Goal: Task Accomplishment & Management: Manage account settings

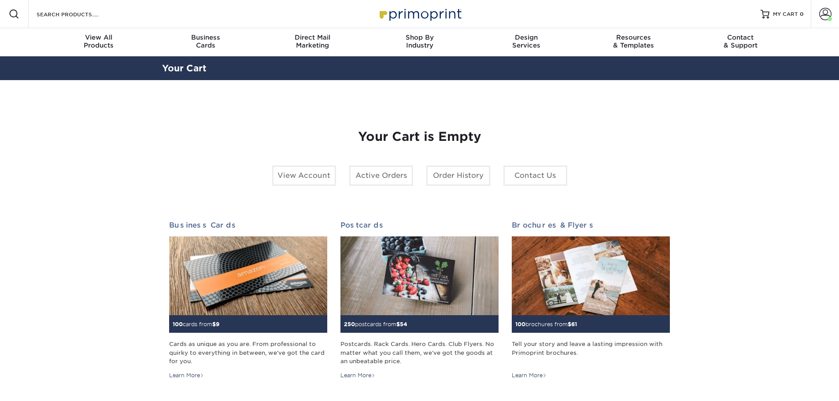
drag, startPoint x: 782, startPoint y: 9, endPoint x: 790, endPoint y: 15, distance: 9.7
click at [782, 9] on link "MY CART 0" at bounding box center [782, 14] width 43 height 28
click at [828, 18] on span at bounding box center [830, 19] width 4 height 4
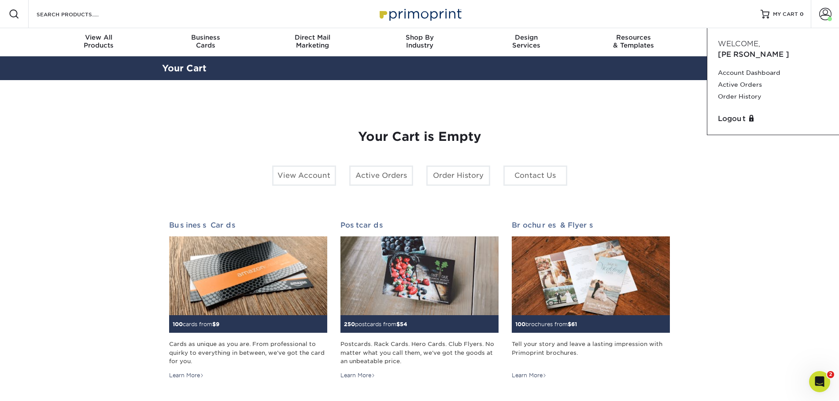
click at [737, 79] on link "Active Orders" at bounding box center [773, 85] width 111 height 12
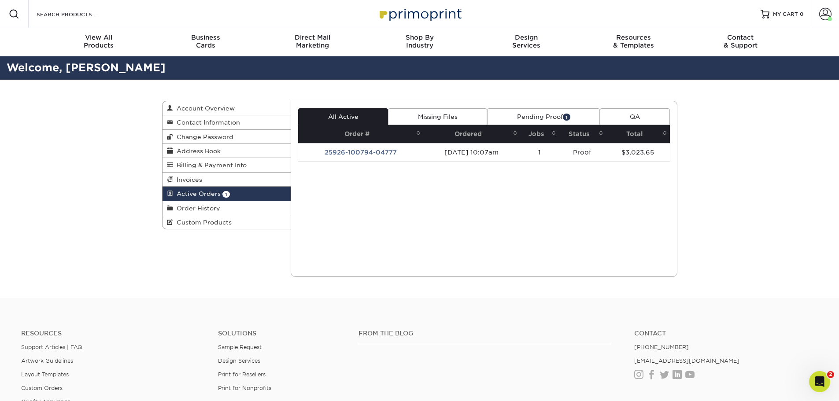
click at [364, 153] on td "25926-100794-04777" at bounding box center [360, 152] width 125 height 19
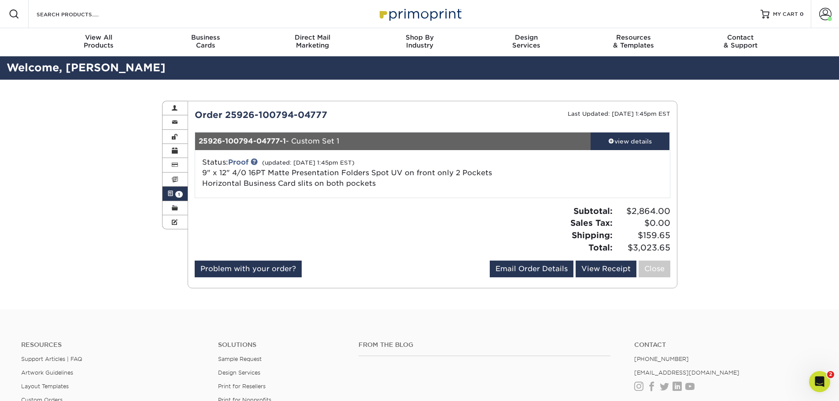
click at [611, 142] on span at bounding box center [611, 141] width 6 height 6
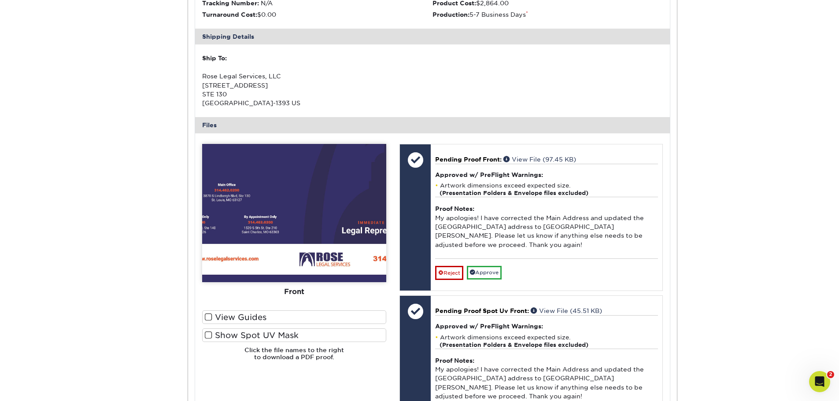
scroll to position [264, 0]
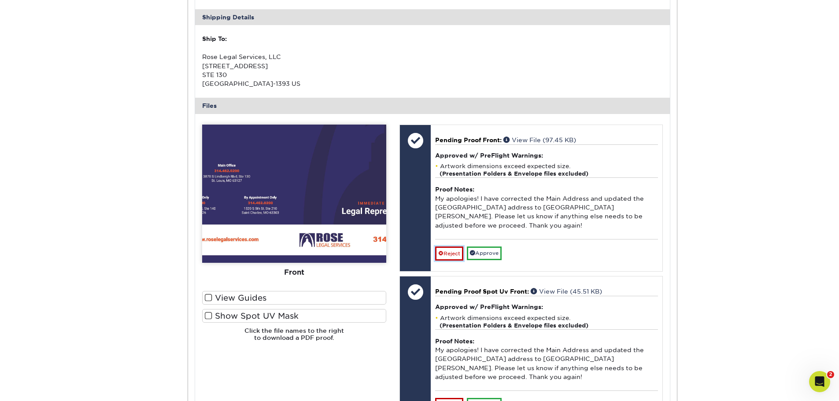
click at [448, 250] on link "Reject" at bounding box center [449, 254] width 28 height 14
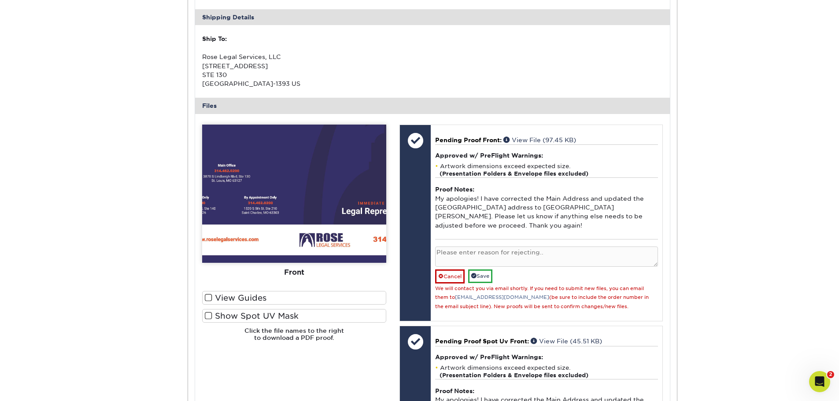
click at [464, 250] on textarea at bounding box center [546, 257] width 222 height 21
click at [410, 211] on div at bounding box center [415, 223] width 31 height 196
click at [495, 252] on textarea at bounding box center [546, 257] width 222 height 21
paste textarea "Please update the text from "If you have been charge with a crime, your entire …"
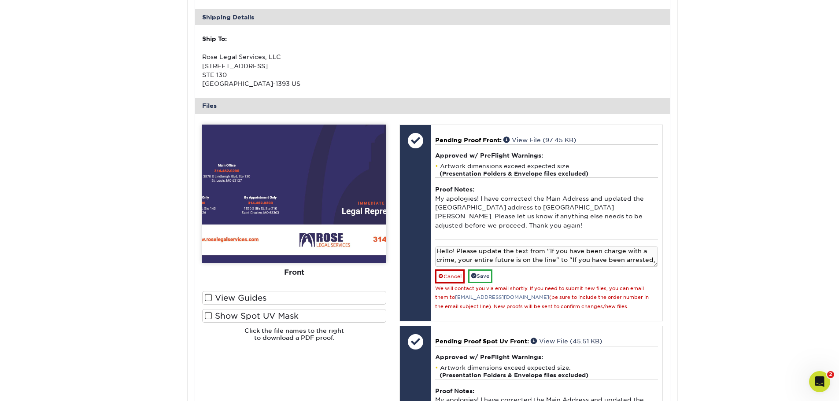
click at [462, 253] on textarea "Hello! Please update the text from "If you have been charge with a crime, your …" at bounding box center [546, 257] width 222 height 21
click at [460, 250] on textarea "Hello! Please update the text from "If you have been charge with a crime, your …" at bounding box center [546, 257] width 222 height 21
click at [584, 256] on textarea "Hello! Can you please update the text from "If you have been charge with a crim…" at bounding box center [546, 257] width 222 height 21
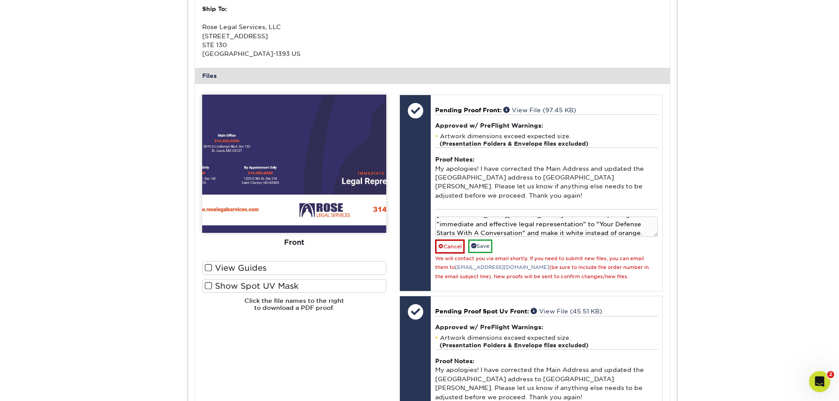
scroll to position [308, 0]
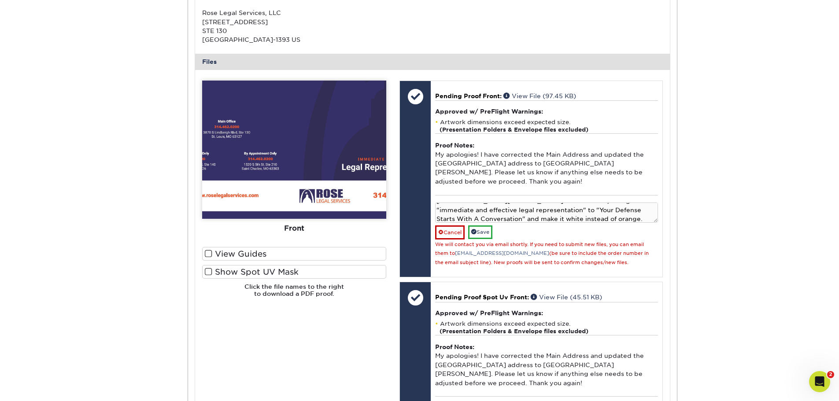
type textarea "Hello! Can you please update the text from "If you have been charge with a crim…"
click at [488, 233] on link "Save" at bounding box center [480, 233] width 24 height 14
